Goal: Transaction & Acquisition: Purchase product/service

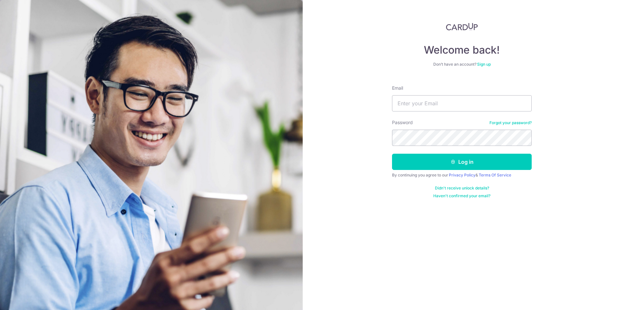
type input "[EMAIL_ADDRESS][DOMAIN_NAME]"
click at [433, 128] on div "Password Forgot your password?" at bounding box center [462, 132] width 140 height 27
click at [447, 162] on button "Log in" at bounding box center [462, 162] width 140 height 16
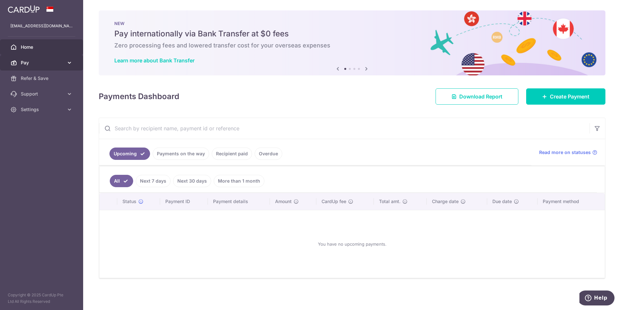
click at [72, 61] on icon at bounding box center [69, 62] width 6 height 6
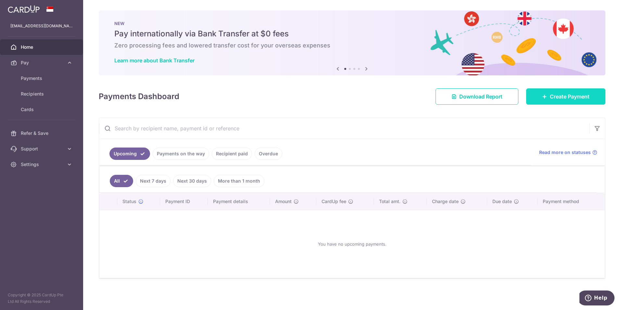
click at [576, 99] on span "Create Payment" at bounding box center [570, 97] width 40 height 8
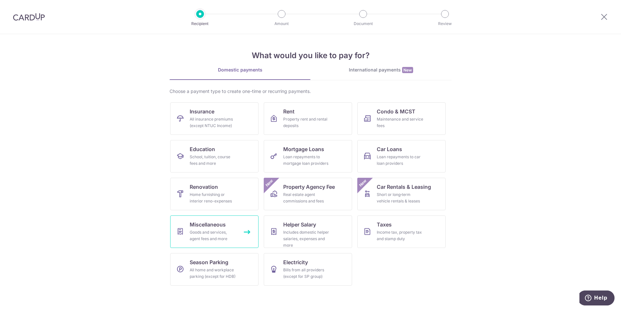
click at [225, 235] on div "Goods and services, agent fees and more" at bounding box center [213, 235] width 47 height 13
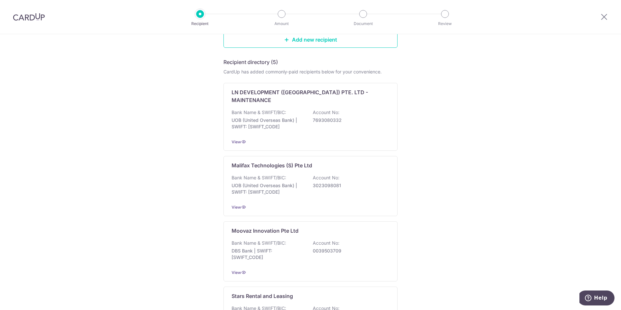
scroll to position [46, 0]
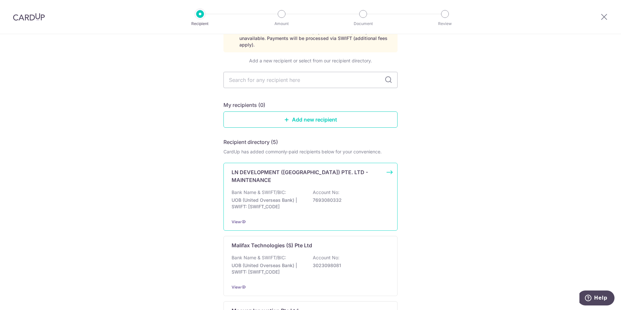
click at [306, 218] on div "View" at bounding box center [311, 221] width 158 height 7
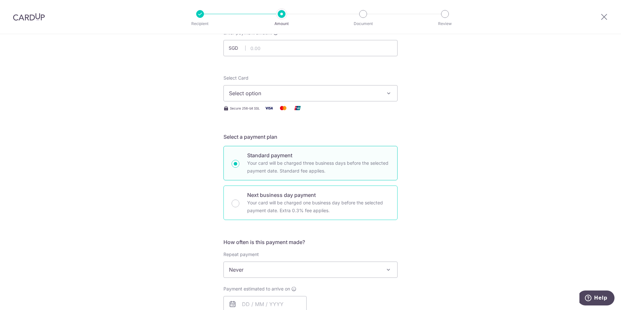
scroll to position [80, 0]
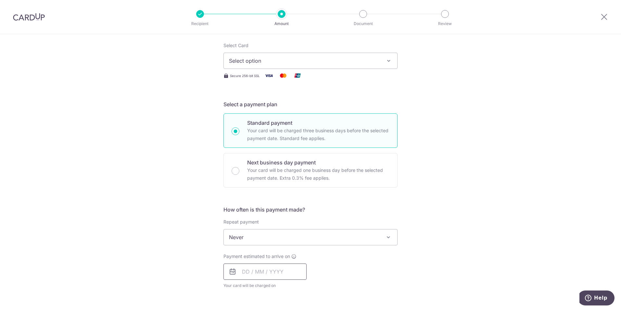
click at [286, 270] on input "text" at bounding box center [264, 271] width 83 height 16
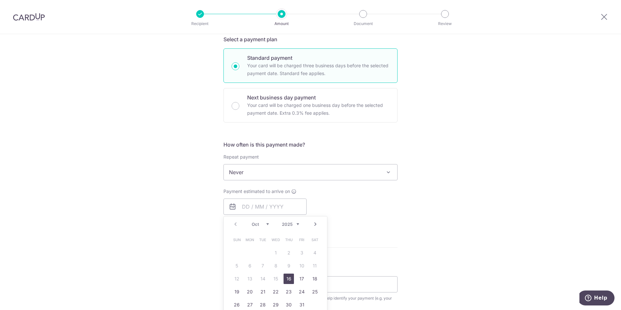
click at [285, 280] on link "16" at bounding box center [288, 278] width 10 height 10
type input "16/10/2025"
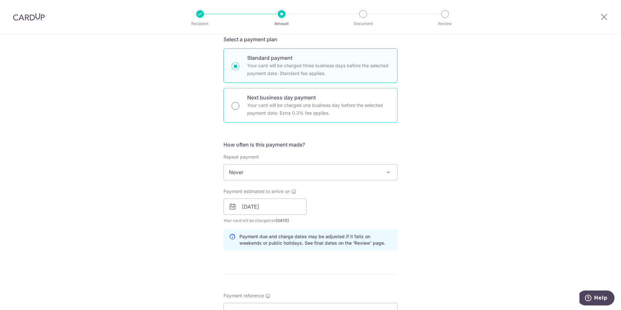
click at [234, 102] on input "Next business day payment Your card will be charged one business day before the…" at bounding box center [236, 106] width 8 height 8
radio input "true"
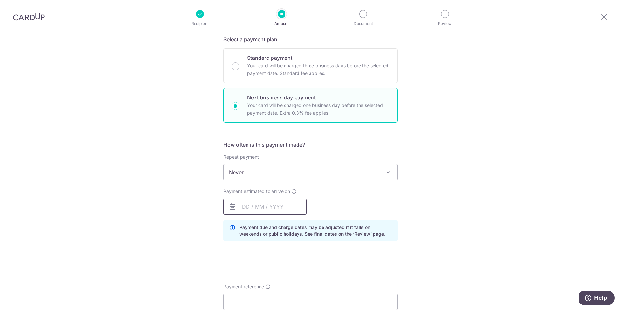
click at [282, 205] on input "text" at bounding box center [264, 206] width 83 height 16
click at [456, 195] on div "Tell us more about your payment Enter payment amount SGD Select Card Select opt…" at bounding box center [310, 191] width 621 height 604
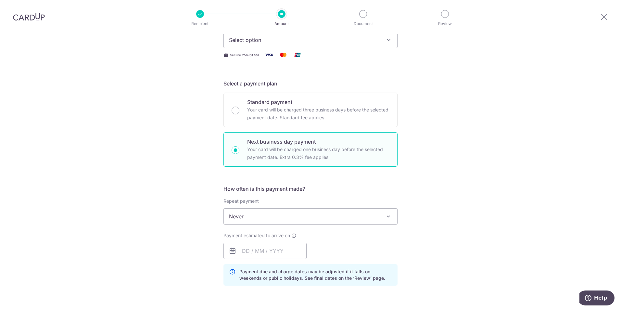
scroll to position [0, 0]
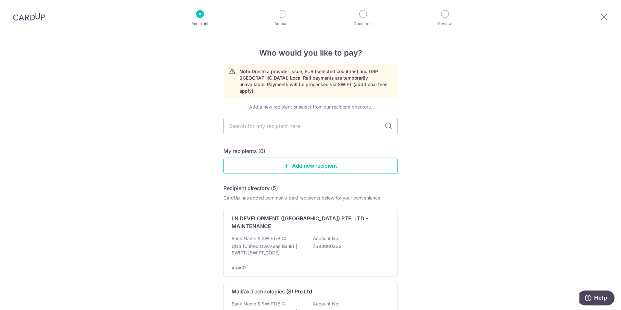
click at [27, 17] on img at bounding box center [29, 17] width 32 height 8
